Goal: Check status: Check status

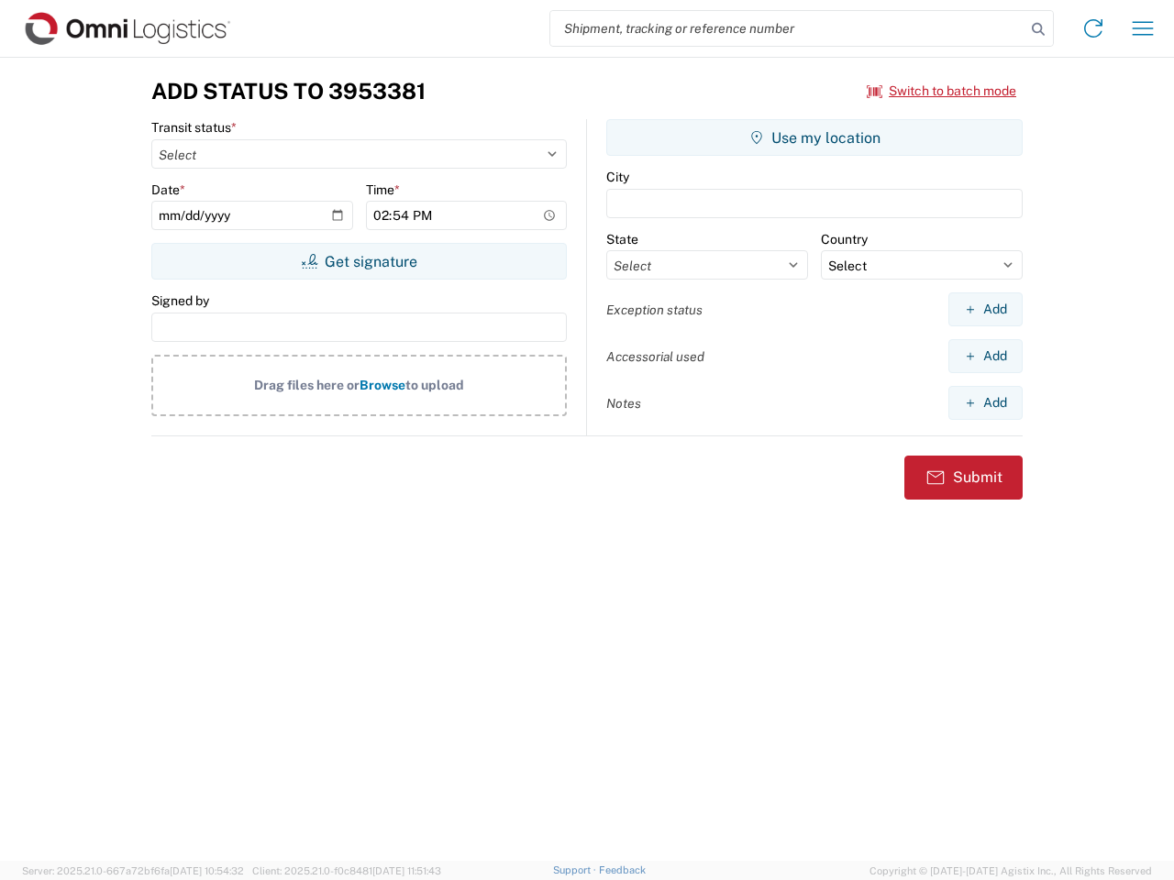
click at [788, 28] on input "search" at bounding box center [787, 28] width 475 height 35
click at [1038, 29] on icon at bounding box center [1038, 30] width 26 height 26
click at [1093, 28] on icon at bounding box center [1093, 28] width 29 height 29
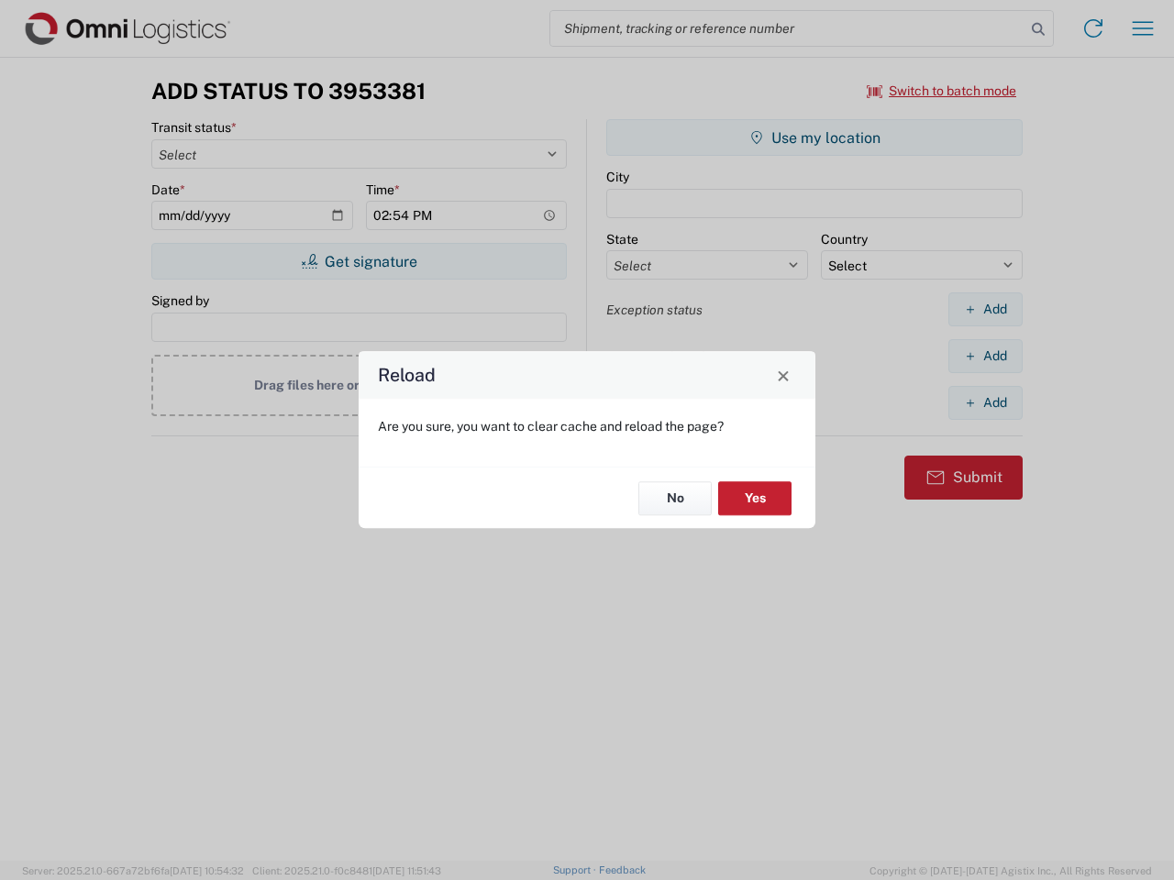
click at [942, 91] on div "Reload Are you sure, you want to clear cache and reload the page? No Yes" at bounding box center [587, 440] width 1174 height 880
click at [359, 261] on div "Reload Are you sure, you want to clear cache and reload the page? No Yes" at bounding box center [587, 440] width 1174 height 880
click at [814, 138] on div "Reload Are you sure, you want to clear cache and reload the page? No Yes" at bounding box center [587, 440] width 1174 height 880
click at [985, 309] on div "Reload Are you sure, you want to clear cache and reload the page? No Yes" at bounding box center [587, 440] width 1174 height 880
click at [985, 356] on div "Reload Are you sure, you want to clear cache and reload the page? No Yes" at bounding box center [587, 440] width 1174 height 880
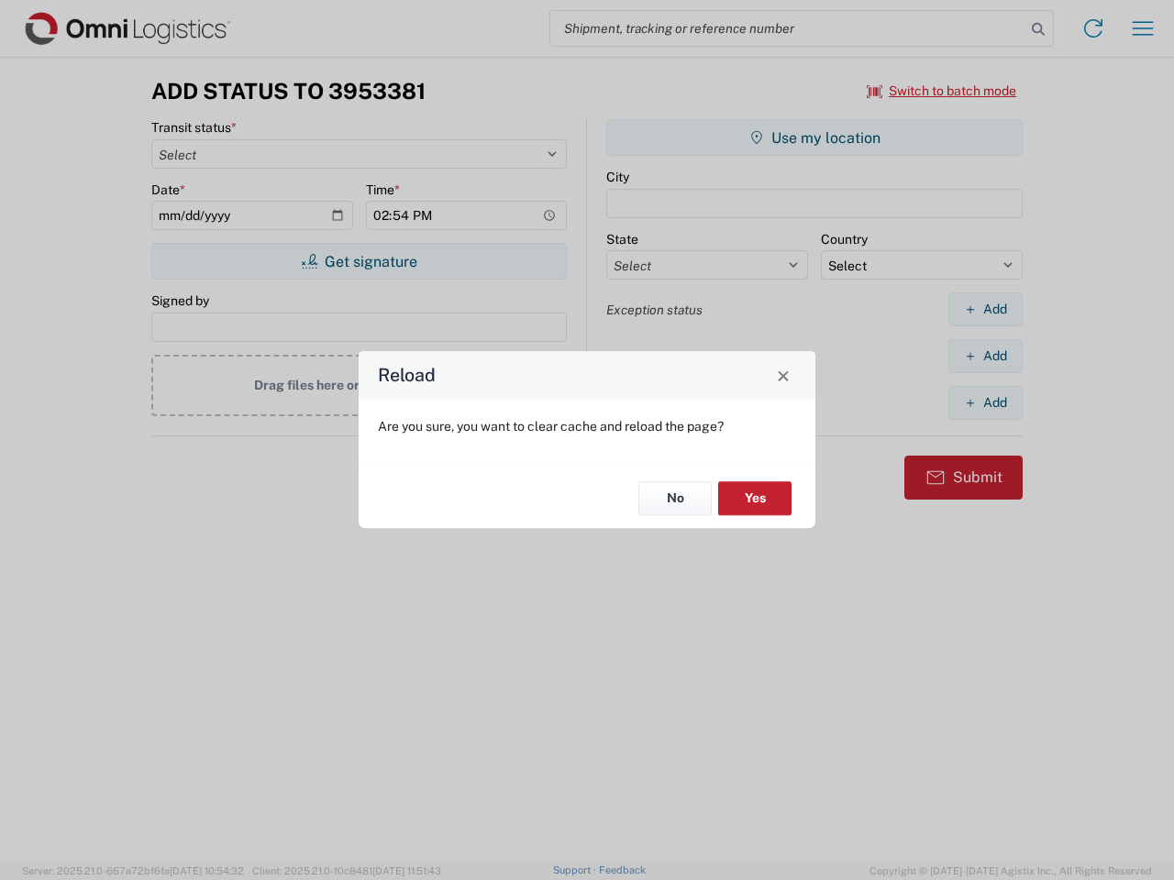
click at [985, 403] on div "Reload Are you sure, you want to clear cache and reload the page? No Yes" at bounding box center [587, 440] width 1174 height 880
